Goal: Learn about a topic: Learn about a topic

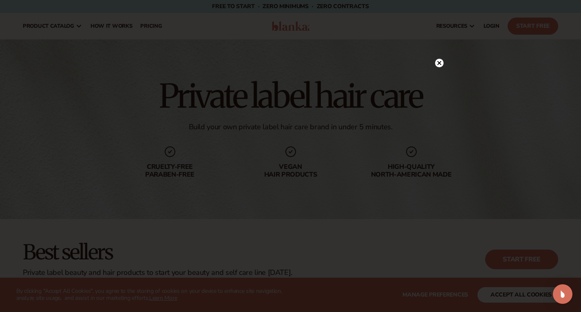
click at [439, 63] on icon at bounding box center [439, 63] width 4 height 4
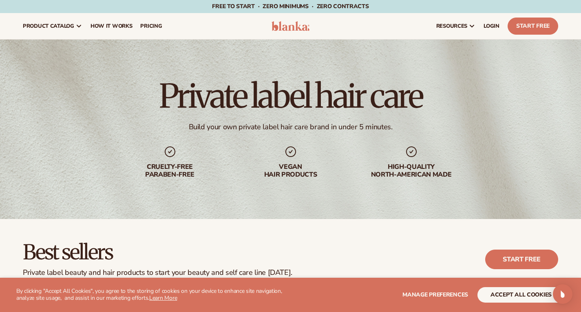
drag, startPoint x: 294, startPoint y: 136, endPoint x: 244, endPoint y: 120, distance: 52.7
click at [244, 113] on h1 "Private label hair care" at bounding box center [291, 96] width 264 height 33
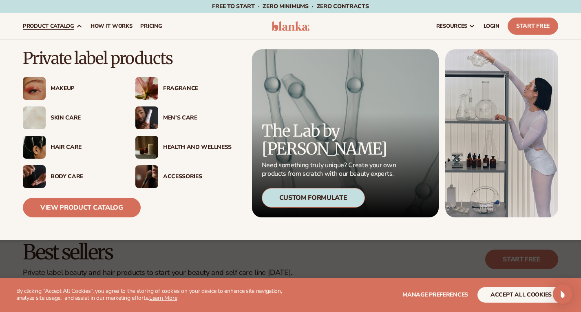
click at [66, 147] on div "Hair Care" at bounding box center [85, 147] width 69 height 7
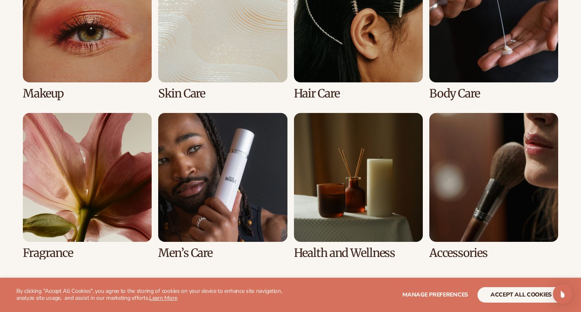
scroll to position [657, 0]
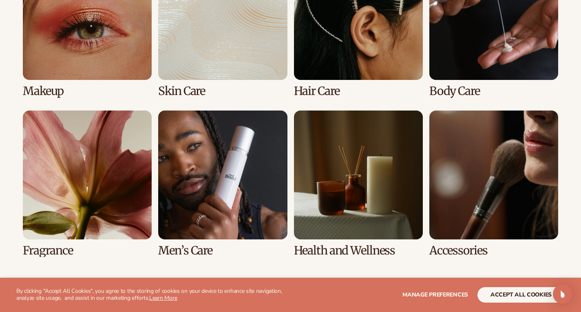
click at [359, 64] on link "3 / 8" at bounding box center [358, 24] width 129 height 146
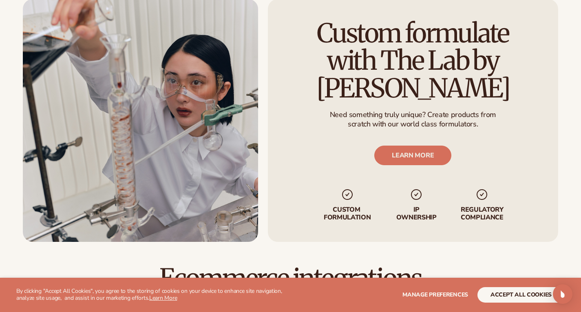
scroll to position [1050, 0]
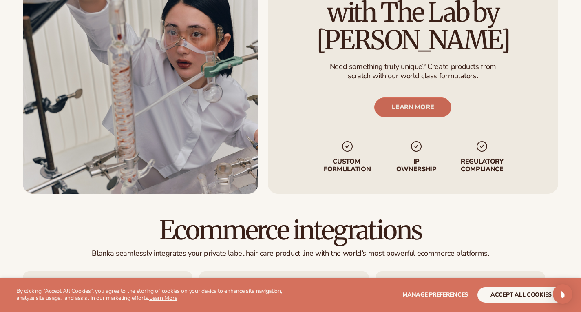
click at [419, 113] on link "LEARN MORE" at bounding box center [413, 107] width 77 height 20
